Goal: Find specific page/section: Find specific page/section

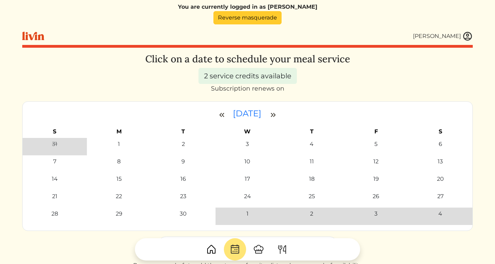
click at [268, 20] on link "Reverse masquerade" at bounding box center [248, 17] width 68 height 13
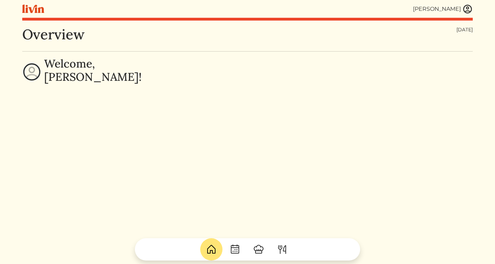
click at [466, 10] on img at bounding box center [468, 9] width 10 height 10
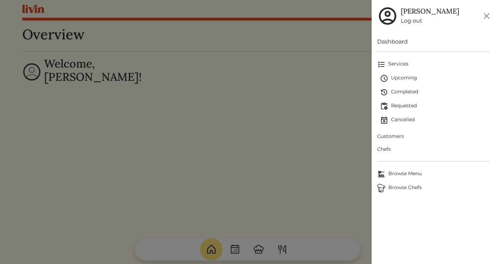
click at [389, 147] on span "Chefs" at bounding box center [433, 148] width 112 height 7
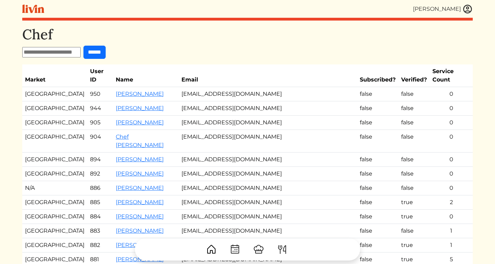
click at [76, 47] on input "text" at bounding box center [51, 52] width 58 height 10
type input "****"
click at [83, 46] on input "******" at bounding box center [94, 52] width 22 height 13
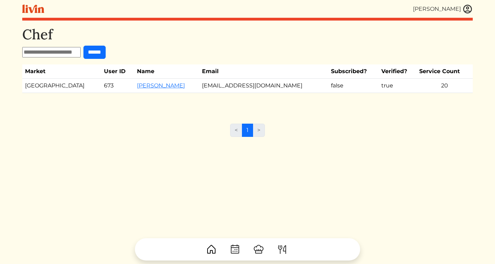
click at [236, 85] on td "campbell92912@yahoo.com" at bounding box center [263, 86] width 129 height 14
copy tr "campbell92912@yahoo.com"
click at [463, 8] on img at bounding box center [468, 9] width 10 height 10
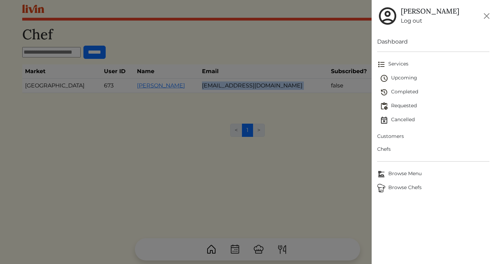
click at [396, 77] on span "Upcoming" at bounding box center [435, 78] width 110 height 8
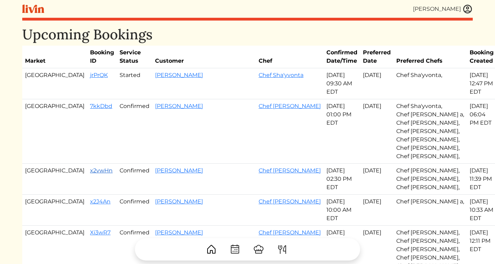
click at [90, 167] on link "x2vwHn" at bounding box center [101, 170] width 23 height 7
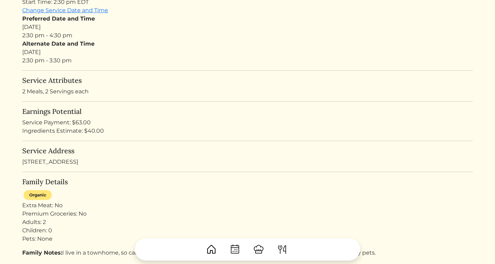
scroll to position [141, 0]
click at [80, 162] on div "Service Address 2141 Druid Fields Ln, Decatur, GA 30033" at bounding box center [247, 155] width 451 height 19
copy div "2141 Druid Fields Ln, Decatur, GA 30033"
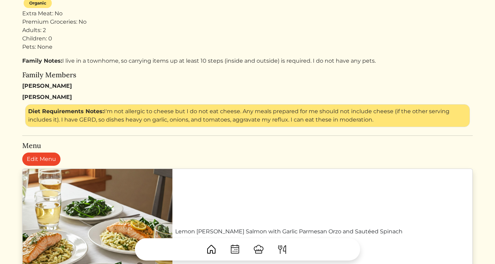
scroll to position [360, 0]
